Goal: Check status: Check status

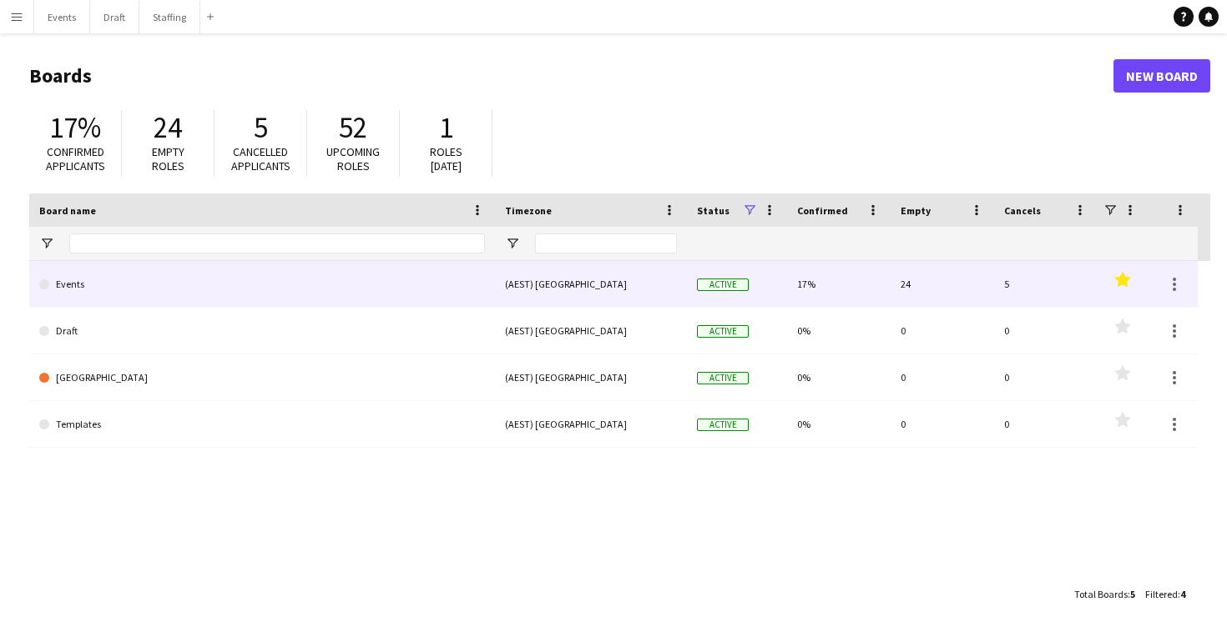
click at [365, 281] on link "Events" at bounding box center [262, 284] width 446 height 47
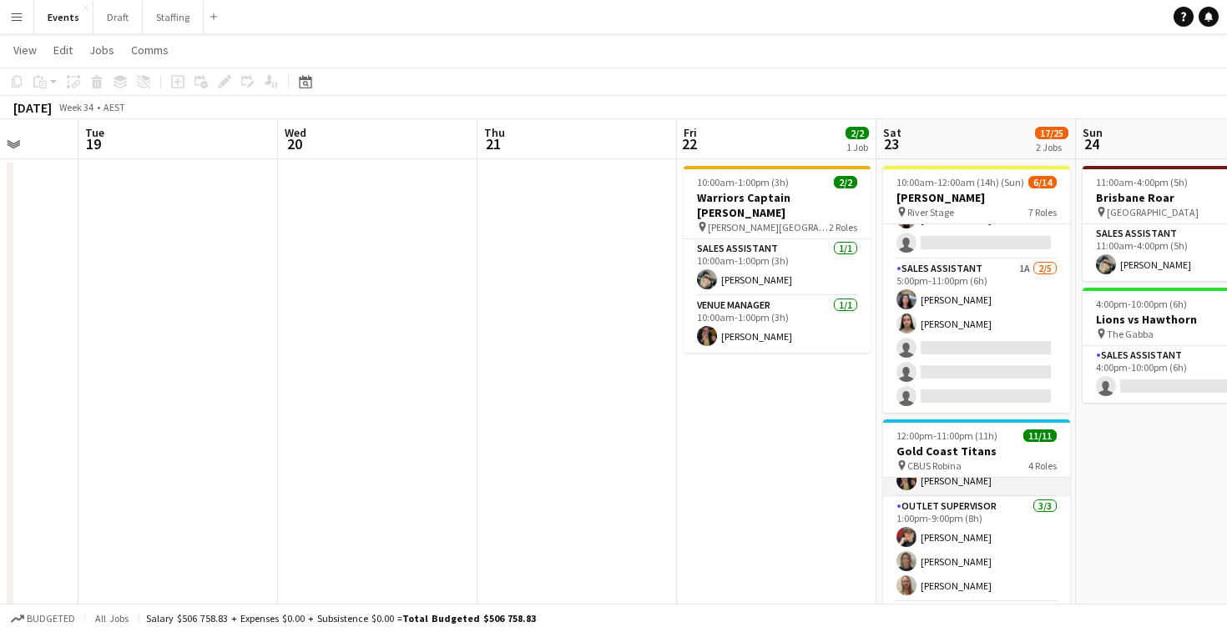
scroll to position [100, 0]
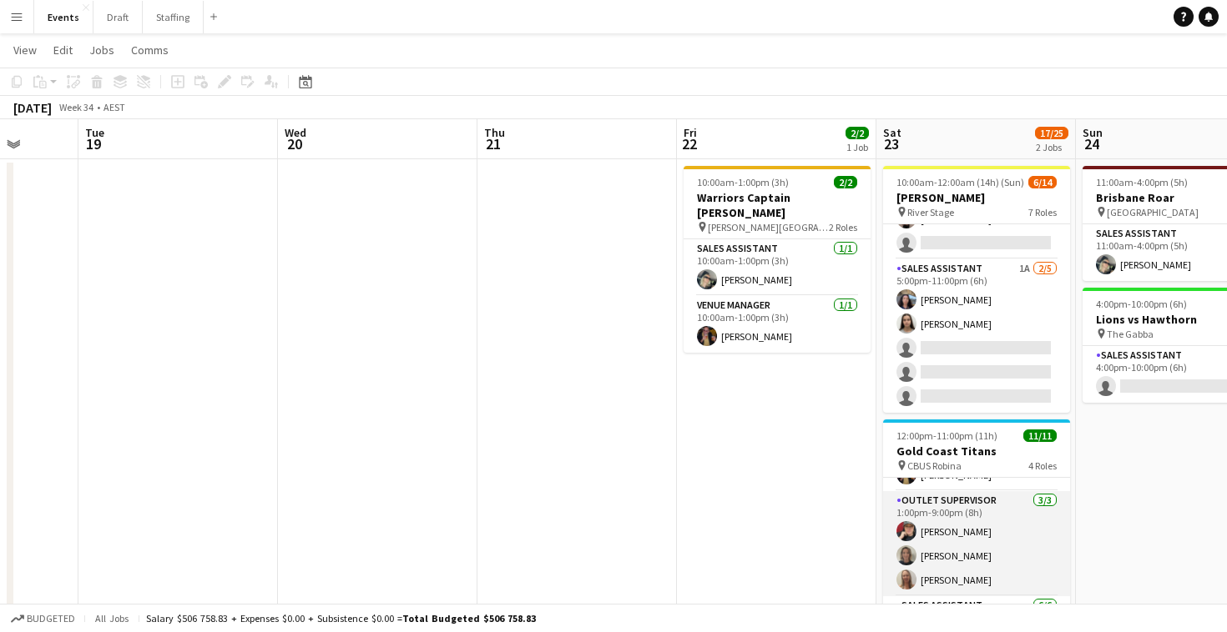
click at [948, 553] on app-card-role "Outlet Supervisor [DATE] 1:00pm-9:00pm (8h) [PERSON_NAME] [PERSON_NAME] [PERSON…" at bounding box center [976, 543] width 187 height 105
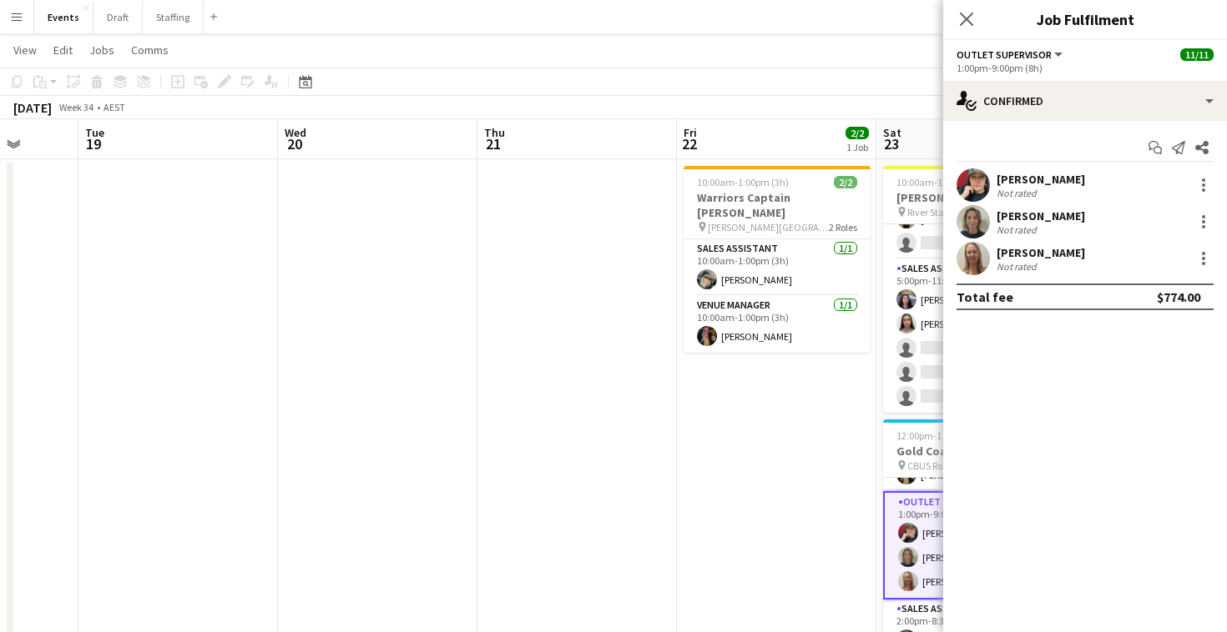
click at [948, 553] on app-card-role "Outlet Supervisor [DATE] 1:00pm-9:00pm (8h) [PERSON_NAME] [PERSON_NAME] [PERSON…" at bounding box center [976, 545] width 187 height 108
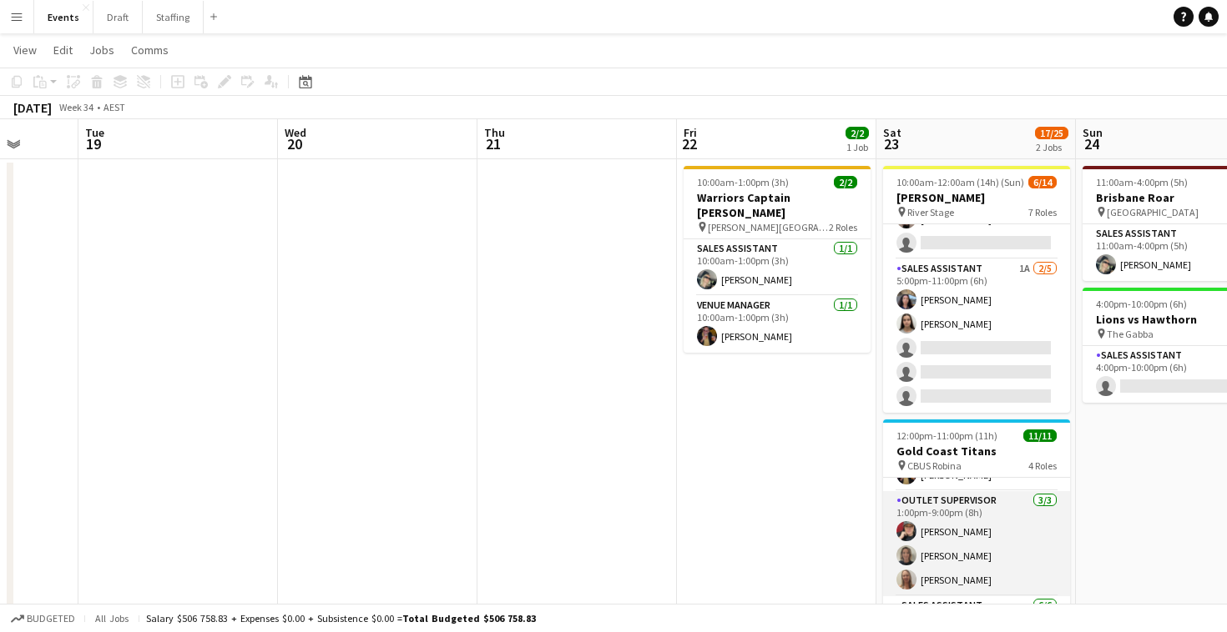
click at [1000, 532] on app-card-role "Outlet Supervisor [DATE] 1:00pm-9:00pm (8h) [PERSON_NAME] [PERSON_NAME] [PERSON…" at bounding box center [976, 543] width 187 height 105
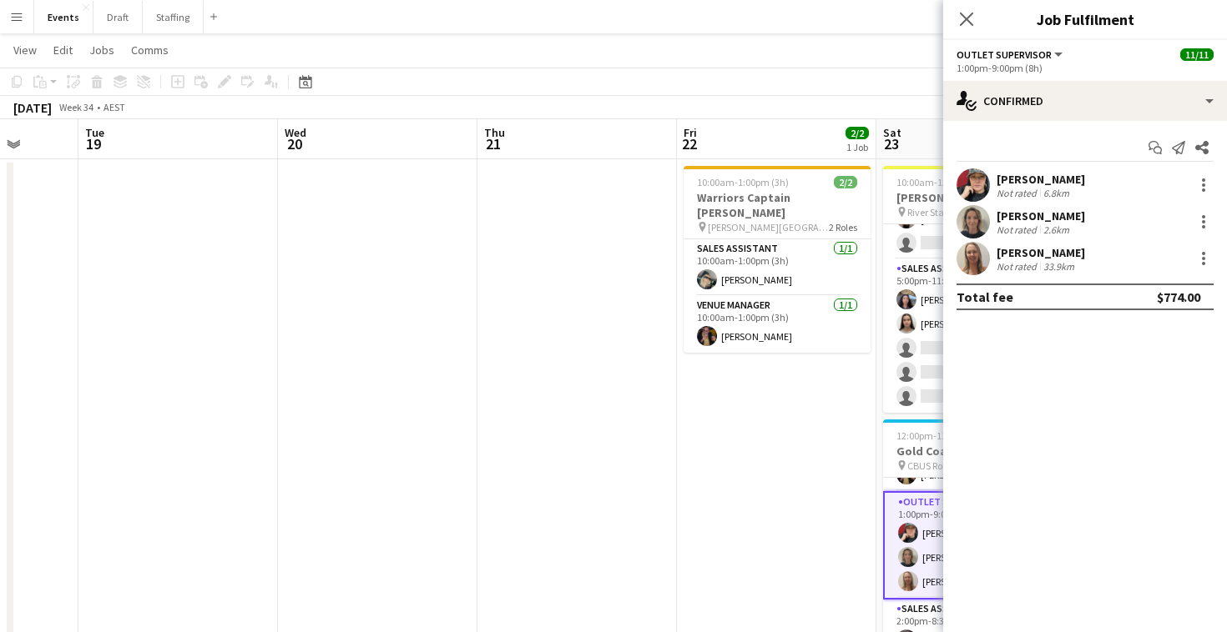
click at [1015, 214] on div "[PERSON_NAME]" at bounding box center [1040, 216] width 88 height 15
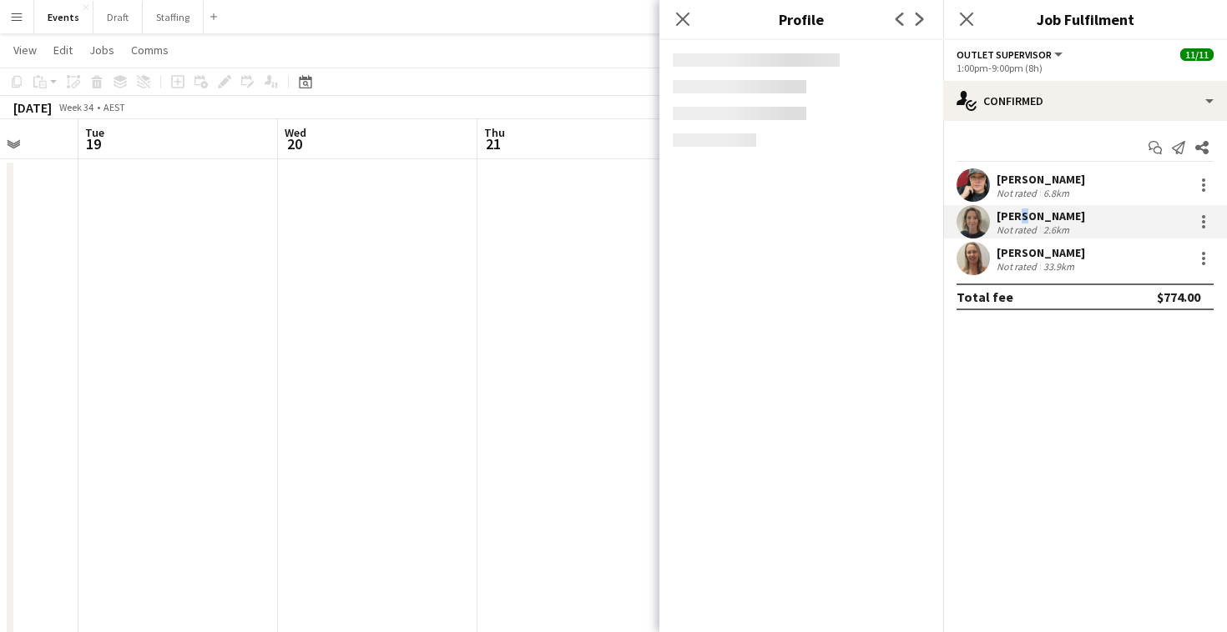
click at [1015, 214] on div "[PERSON_NAME]" at bounding box center [1040, 216] width 88 height 15
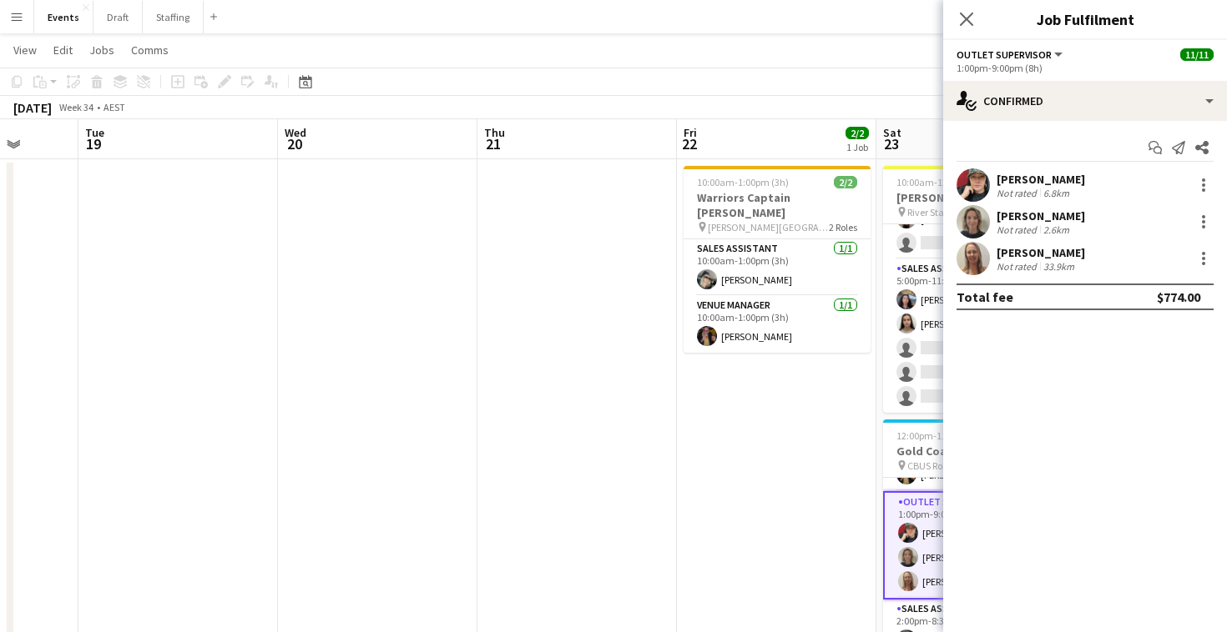
click at [1028, 216] on div "[PERSON_NAME]" at bounding box center [1040, 216] width 88 height 15
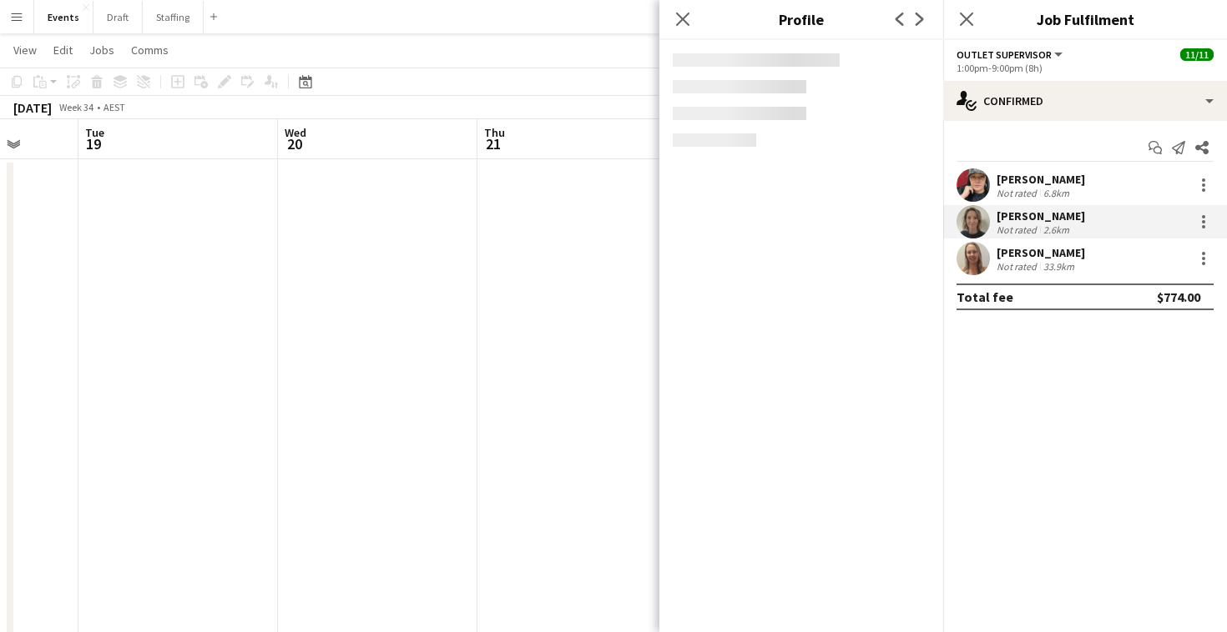
click at [1028, 216] on div "[PERSON_NAME]" at bounding box center [1040, 216] width 88 height 15
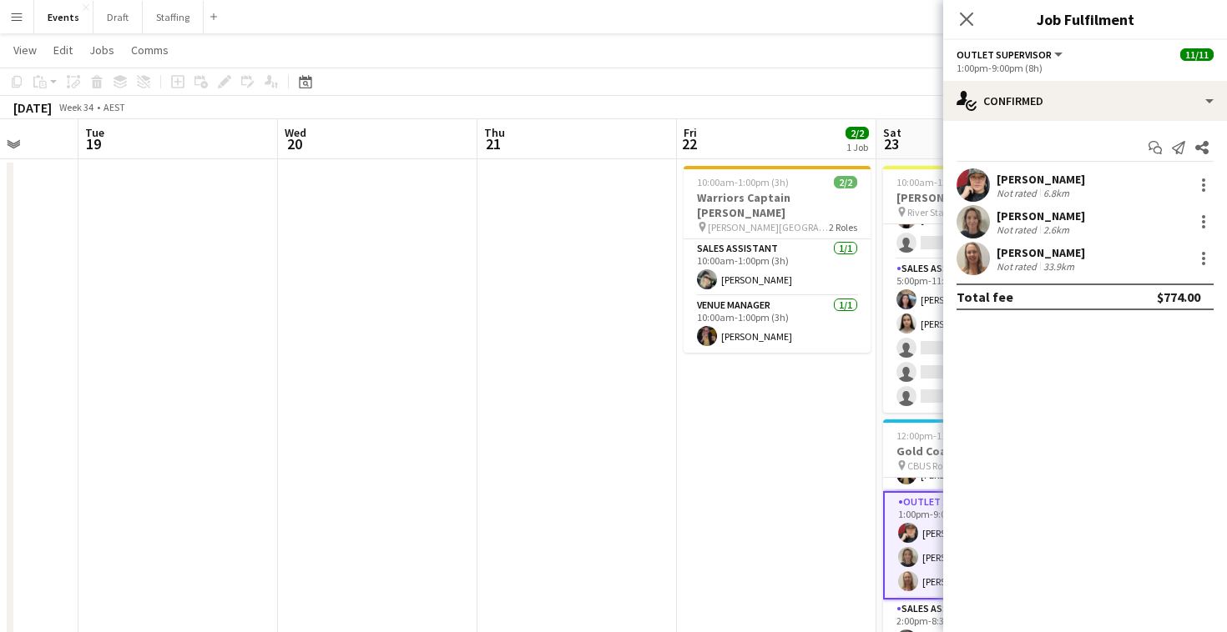
click at [1028, 216] on div "[PERSON_NAME]" at bounding box center [1040, 216] width 88 height 15
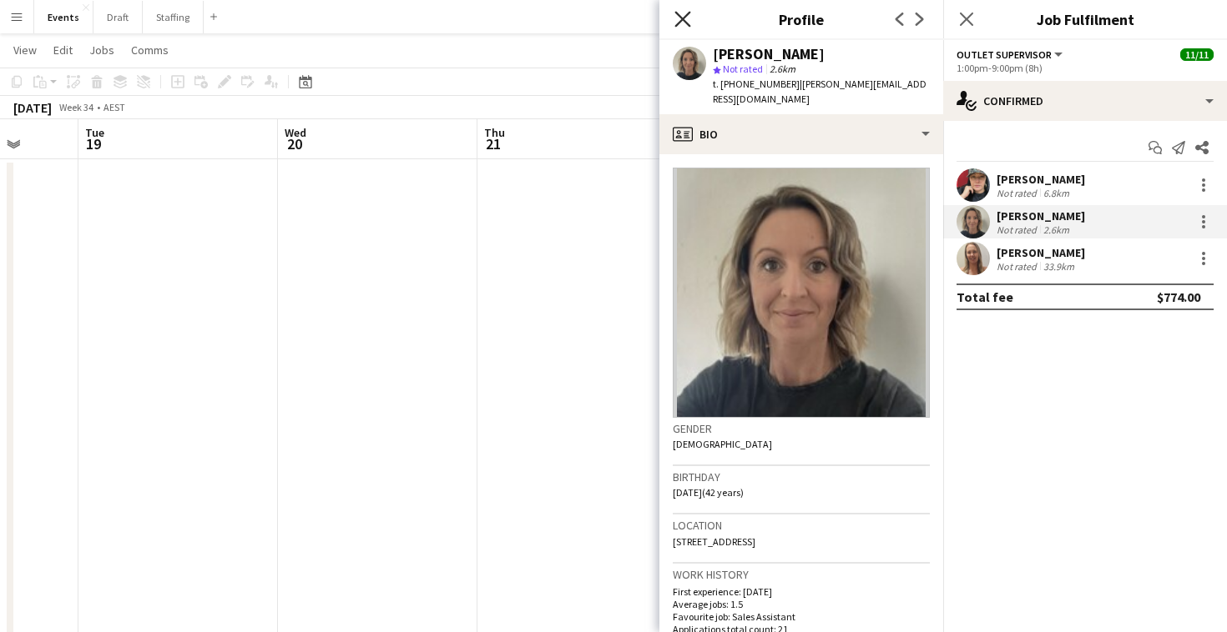
click at [680, 17] on icon at bounding box center [682, 19] width 16 height 16
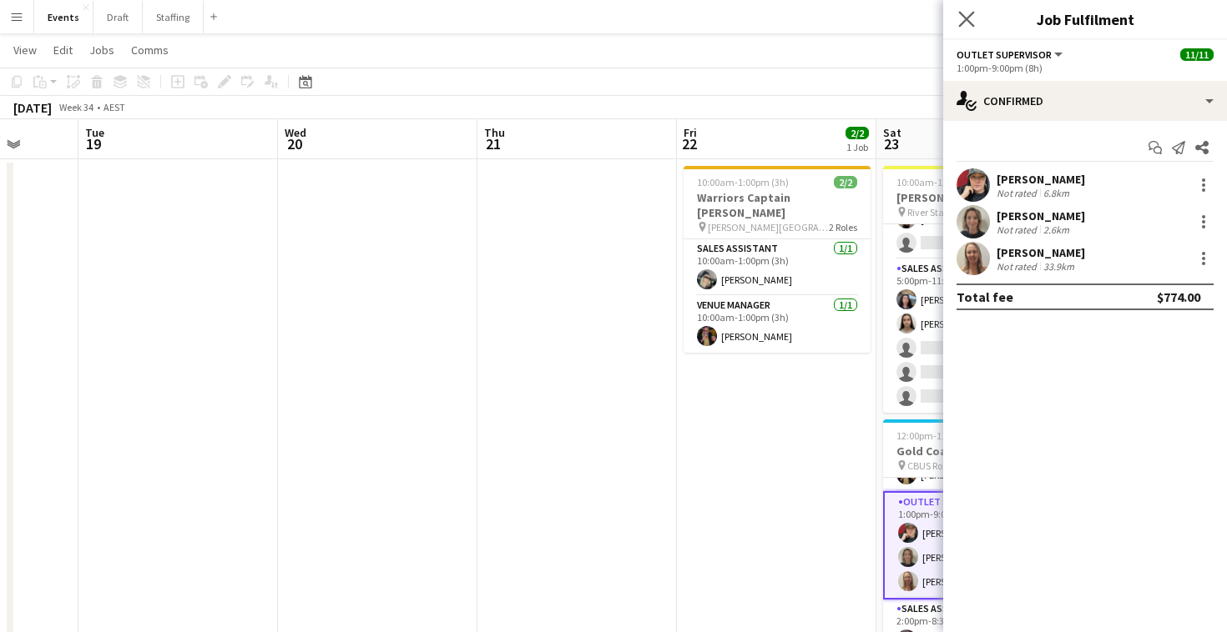
click at [960, 8] on app-icon "Close pop-in" at bounding box center [967, 20] width 24 height 24
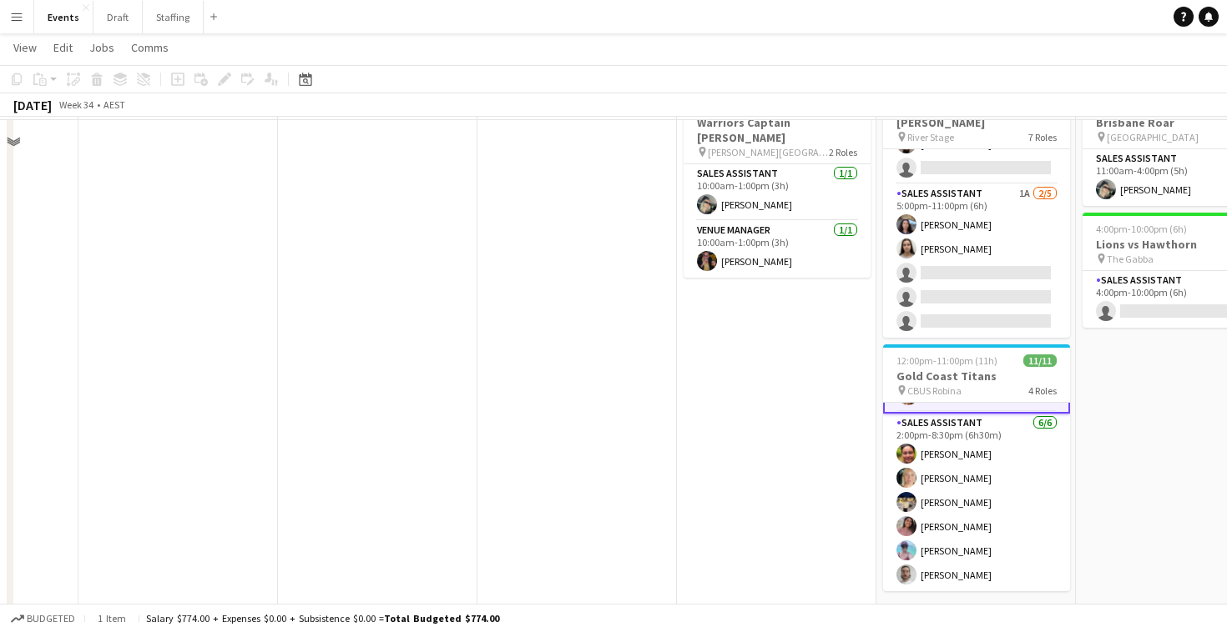
scroll to position [118, 0]
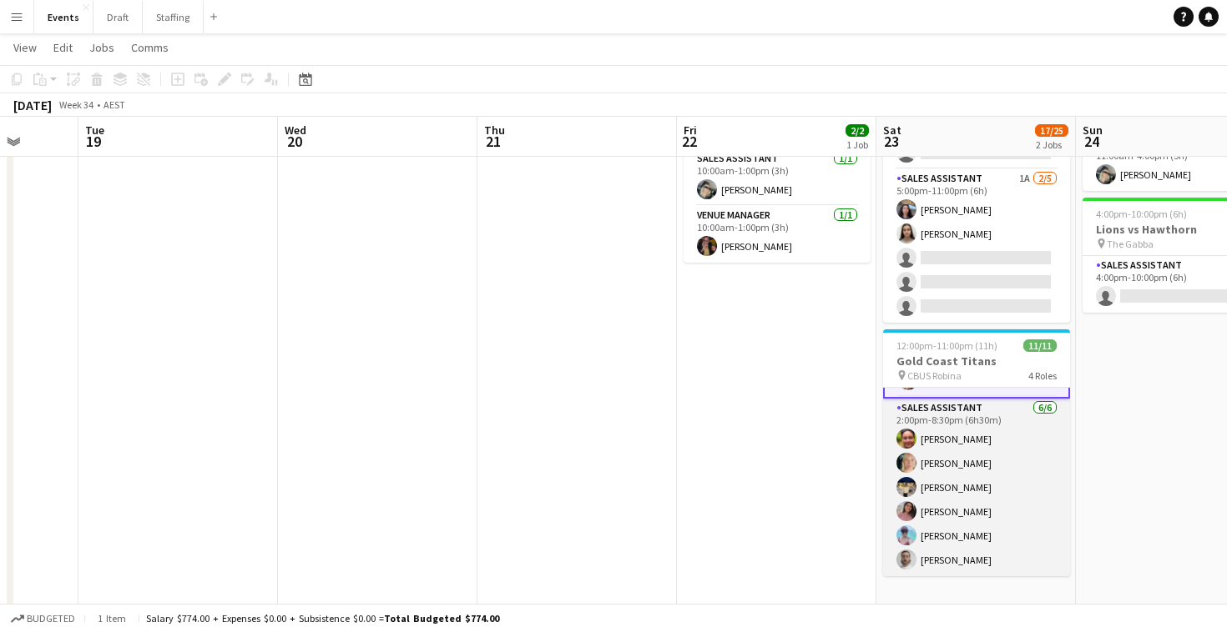
click at [940, 521] on app-card-role "Sales Assistant [DATE] 2:00pm-8:30pm (6h30m) [PERSON_NAME] [PERSON_NAME] [PERSO…" at bounding box center [976, 488] width 187 height 178
click at [949, 483] on app-card-role "Sales Assistant [DATE] 2:00pm-8:30pm (6h30m) [PERSON_NAME] [PERSON_NAME] [PERSO…" at bounding box center [976, 488] width 187 height 178
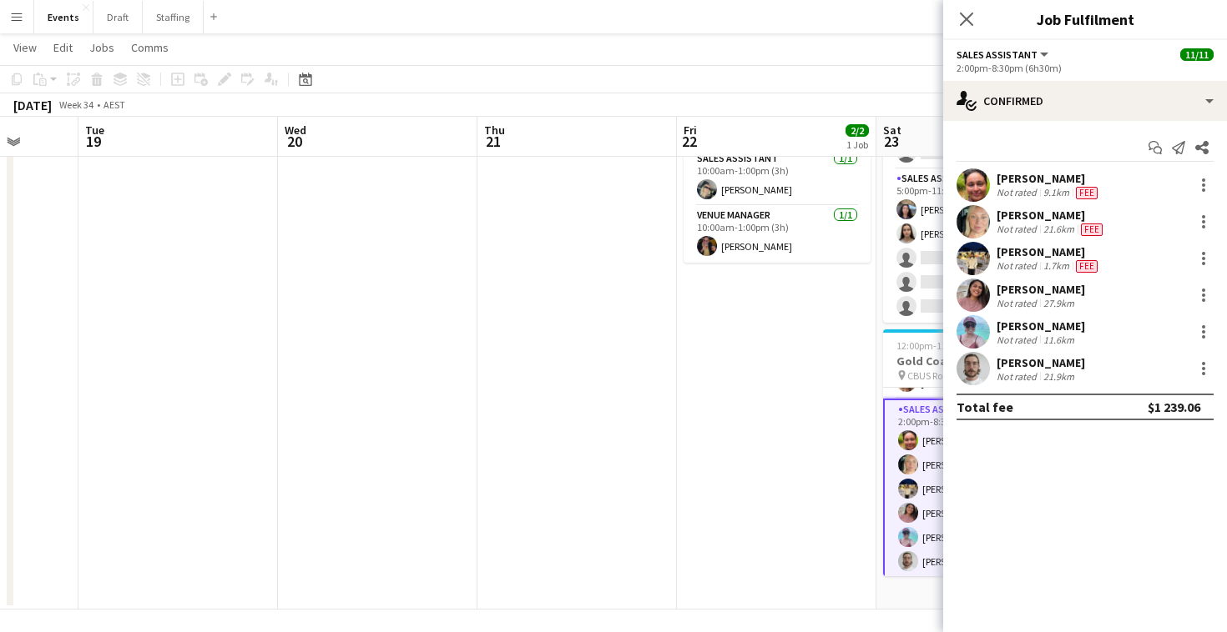
click at [1020, 325] on div "[PERSON_NAME]" at bounding box center [1040, 326] width 88 height 15
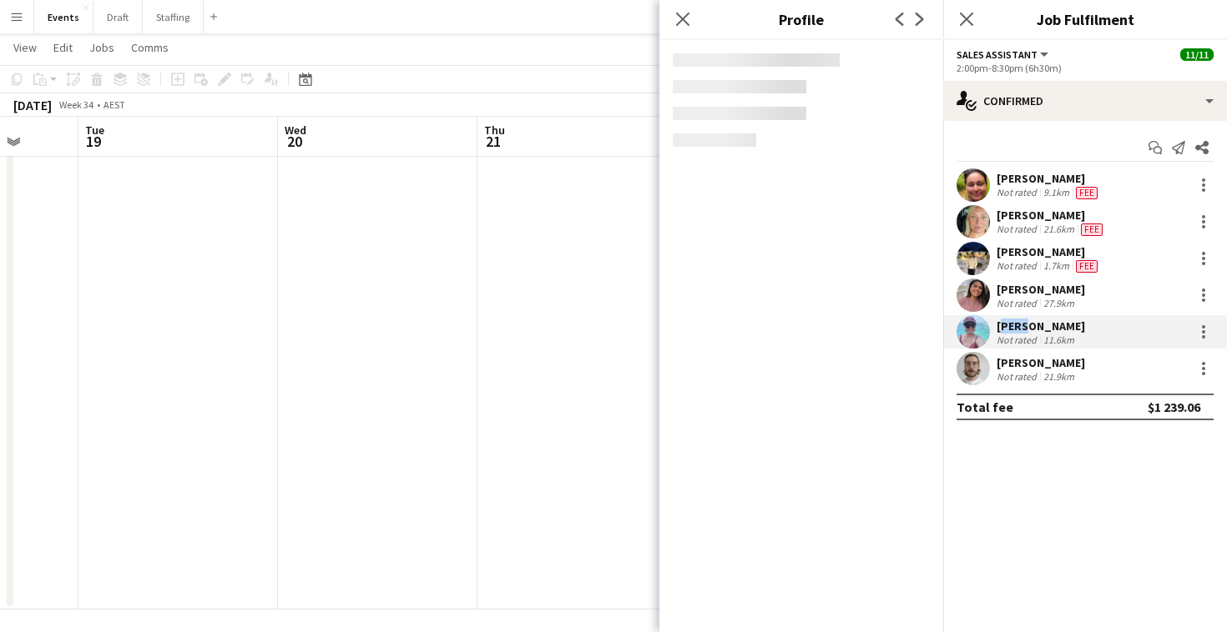
click at [1020, 325] on div "[PERSON_NAME]" at bounding box center [1040, 326] width 88 height 15
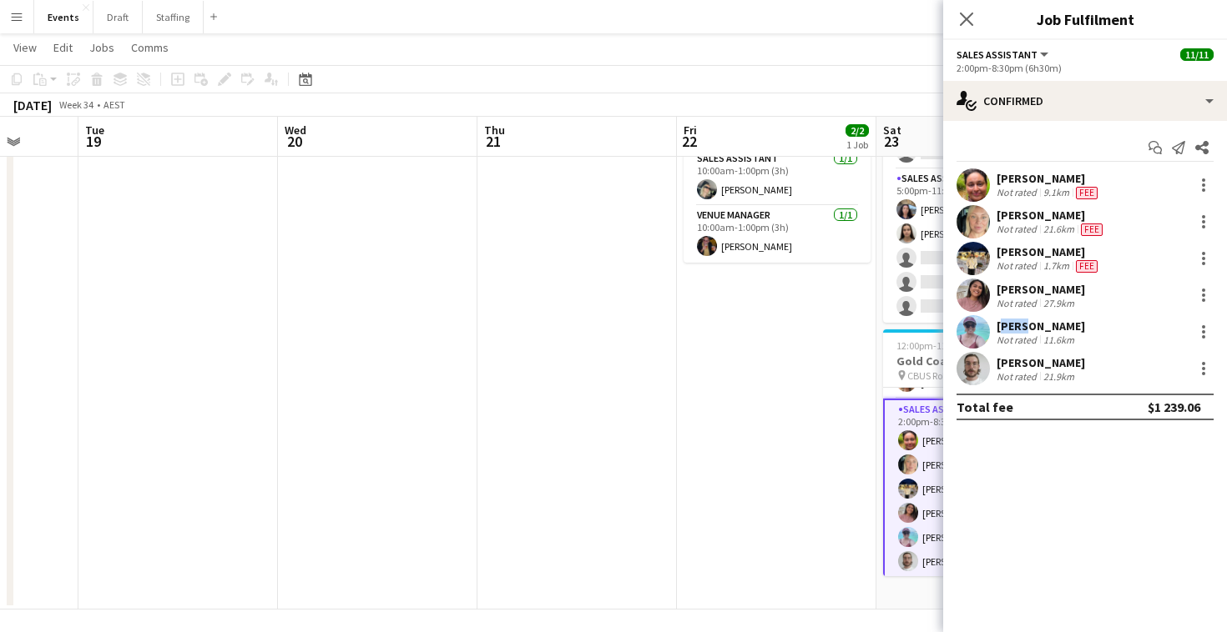
click at [1020, 325] on div "[PERSON_NAME]" at bounding box center [1040, 326] width 88 height 15
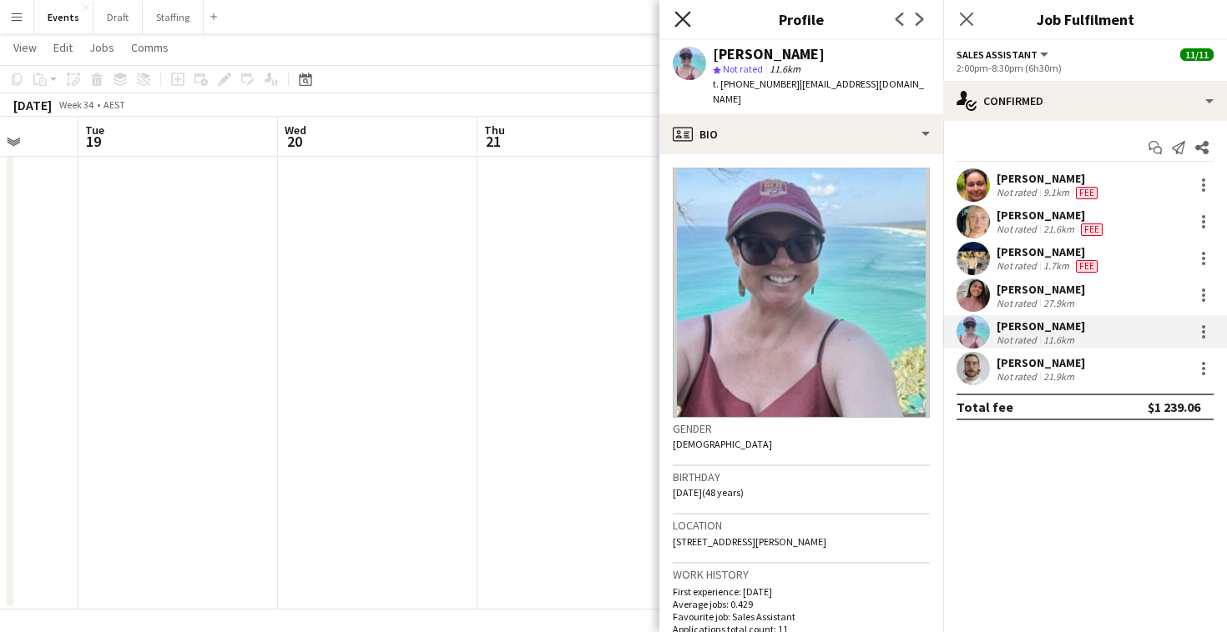
click at [678, 17] on icon "Close pop-in" at bounding box center [682, 19] width 16 height 16
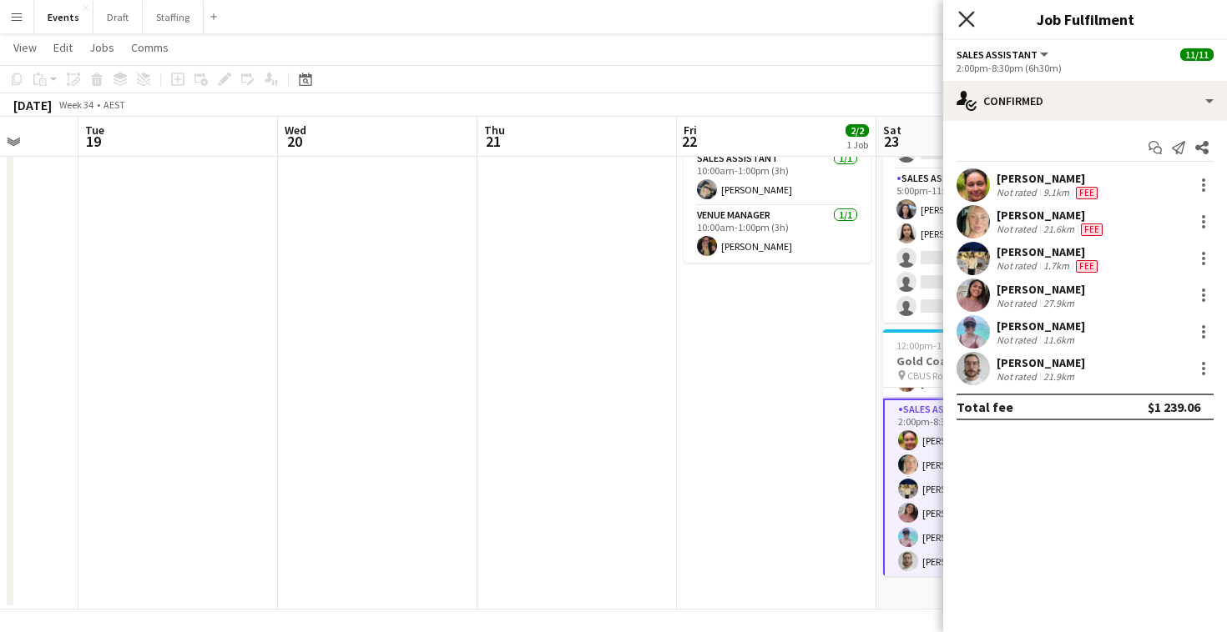
click at [965, 16] on icon "Close pop-in" at bounding box center [966, 19] width 16 height 16
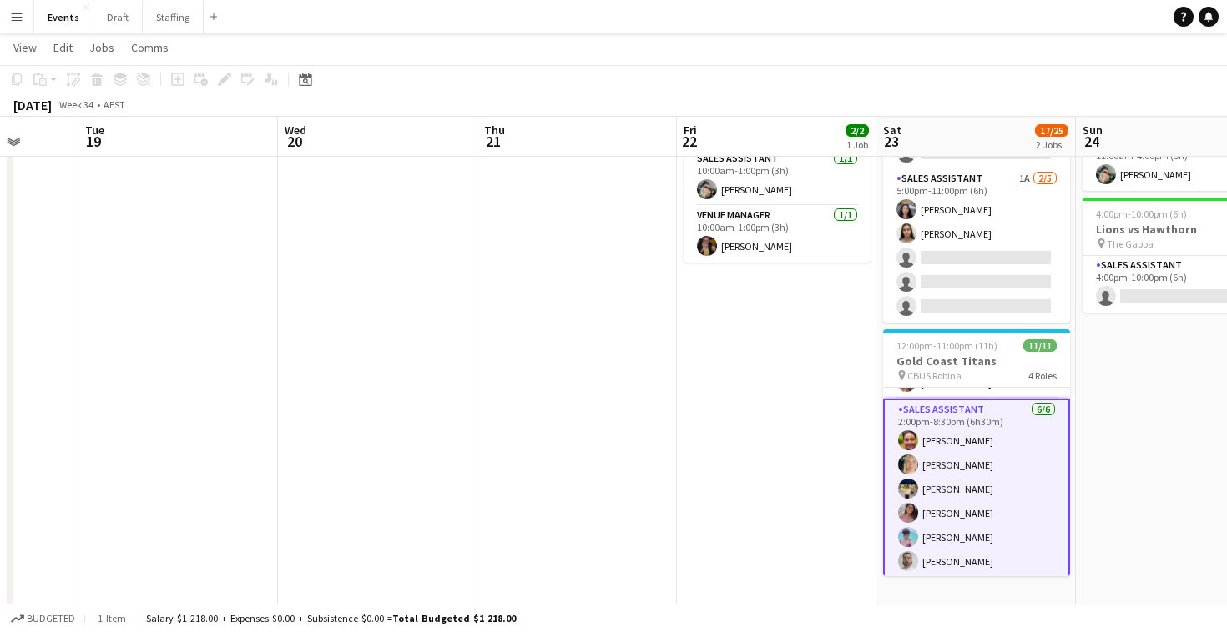
click at [803, 395] on app-date-cell "10:00am-1:00pm (3h) 2/2 Warriors Captain Run pin [PERSON_NAME][GEOGRAPHIC_DATA]…" at bounding box center [776, 339] width 199 height 541
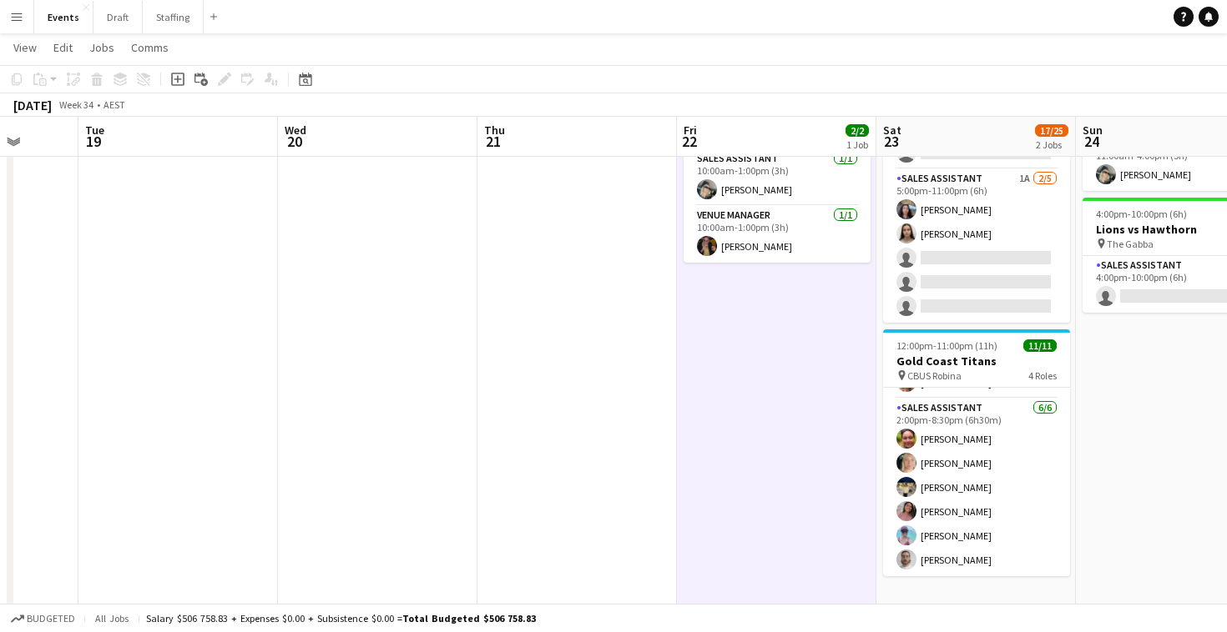
click at [678, 390] on app-date-cell "10:00am-1:00pm (3h) 2/2 Warriors Captain Run pin [PERSON_NAME][GEOGRAPHIC_DATA]…" at bounding box center [776, 339] width 199 height 541
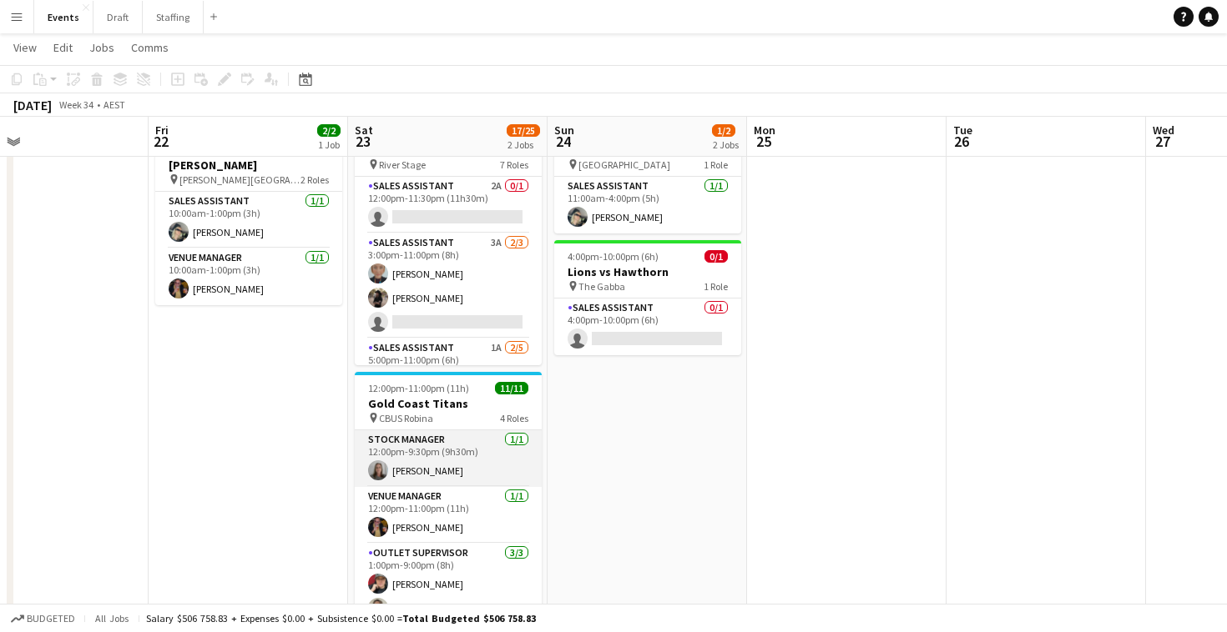
scroll to position [71, 0]
